Goal: Transaction & Acquisition: Obtain resource

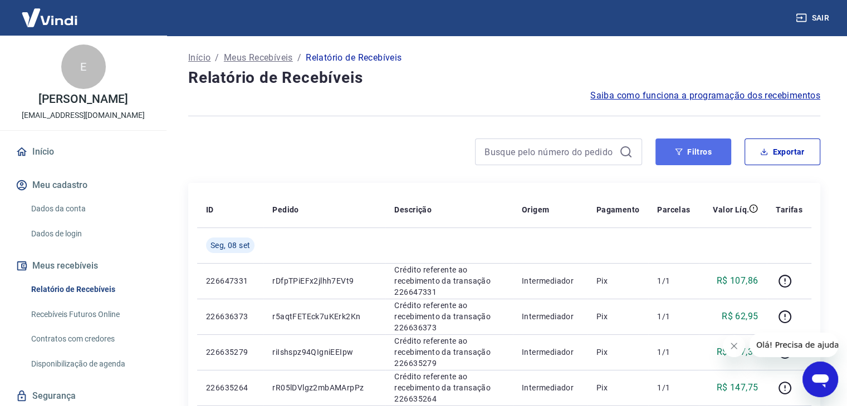
click at [687, 153] on button "Filtros" at bounding box center [693, 152] width 76 height 27
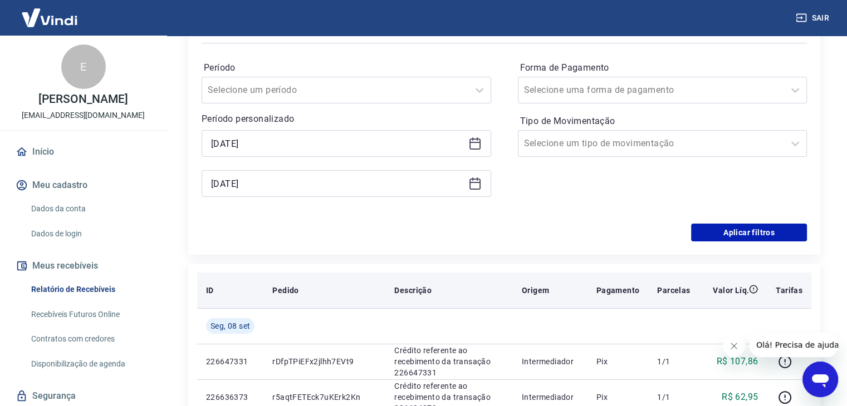
scroll to position [167, 0]
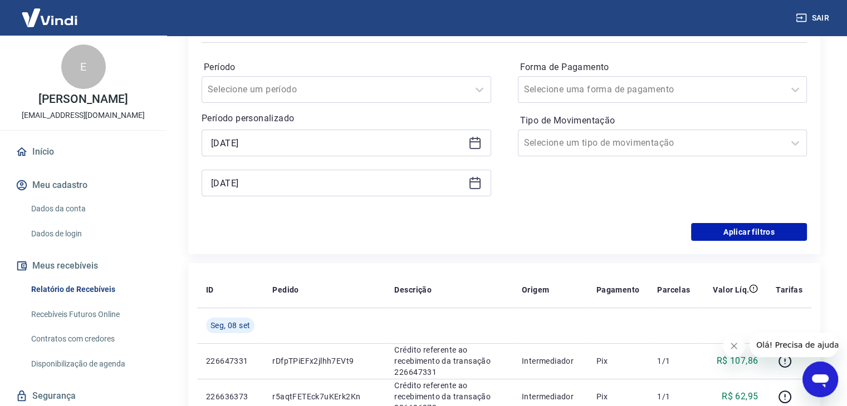
click at [481, 143] on icon at bounding box center [474, 142] width 13 height 13
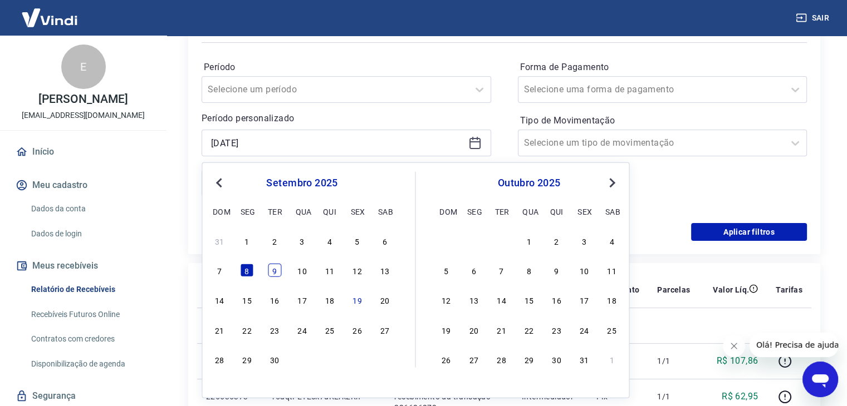
click at [278, 276] on div "9" at bounding box center [274, 270] width 13 height 13
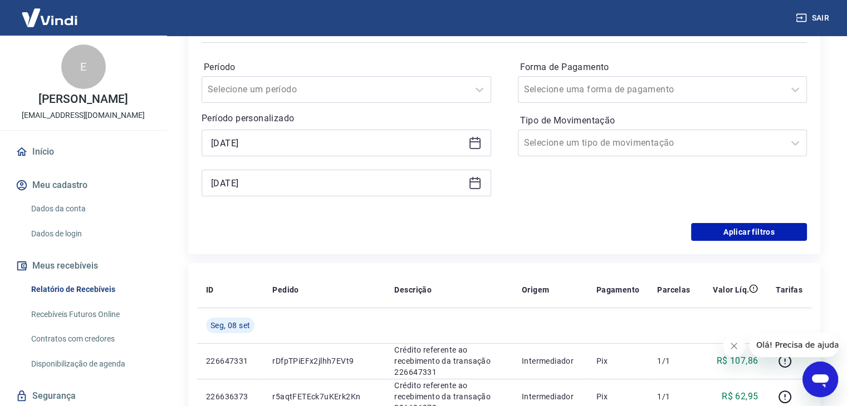
type input "[DATE]"
click at [479, 181] on icon at bounding box center [474, 183] width 13 height 13
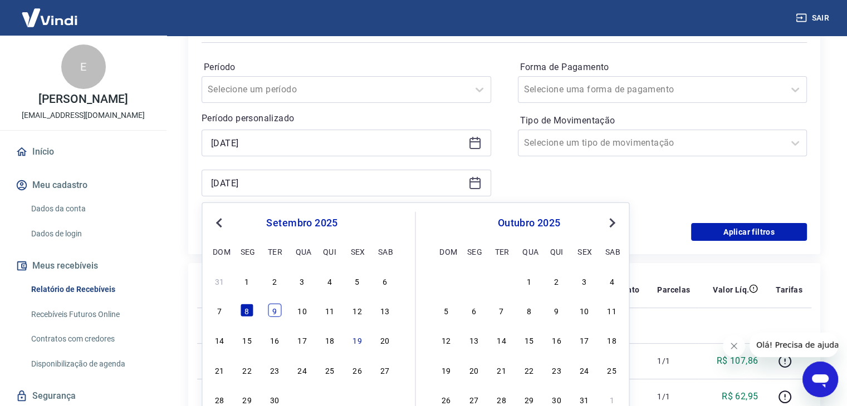
click at [274, 305] on div "9" at bounding box center [274, 310] width 13 height 13
type input "[DATE]"
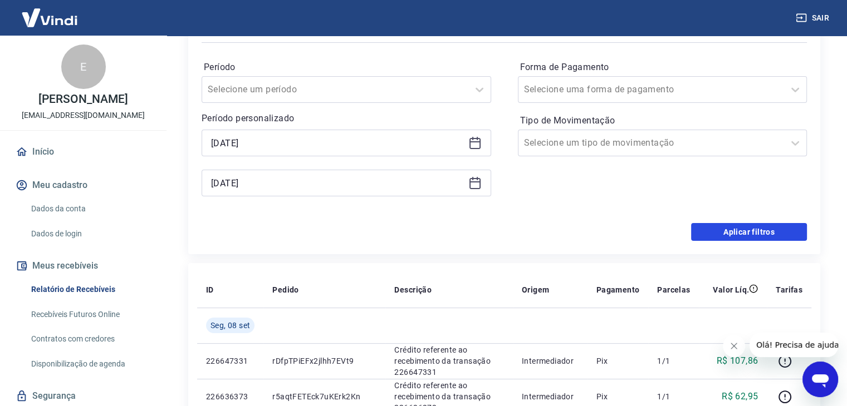
click at [769, 234] on button "Aplicar filtros" at bounding box center [749, 232] width 116 height 18
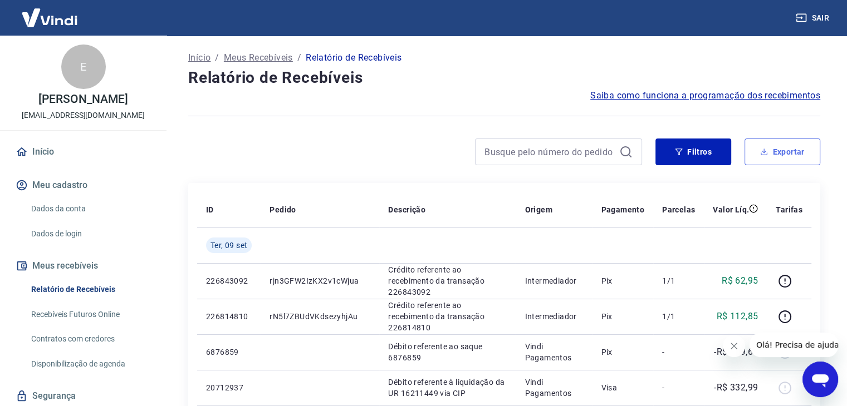
click at [773, 150] on button "Exportar" at bounding box center [782, 152] width 76 height 27
type input "[DATE]"
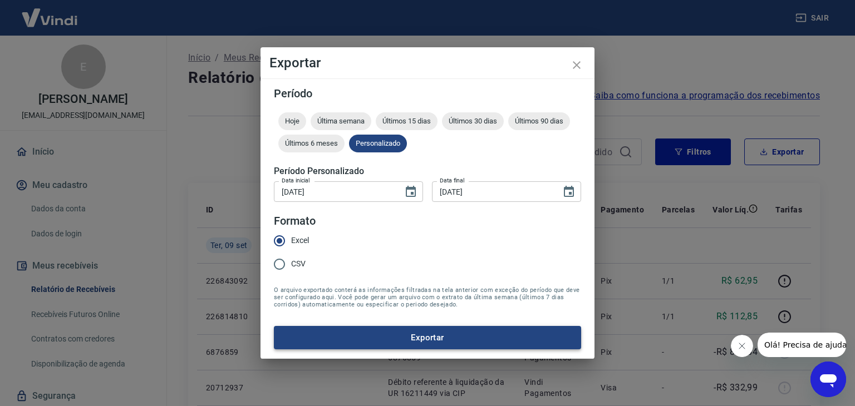
click at [506, 331] on button "Exportar" at bounding box center [427, 337] width 307 height 23
